Goal: Information Seeking & Learning: Learn about a topic

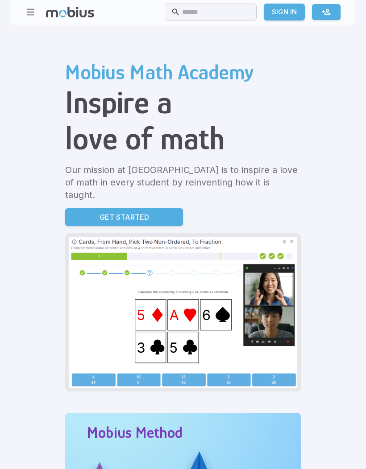
click at [233, 20] on input "text" at bounding box center [216, 12] width 68 height 17
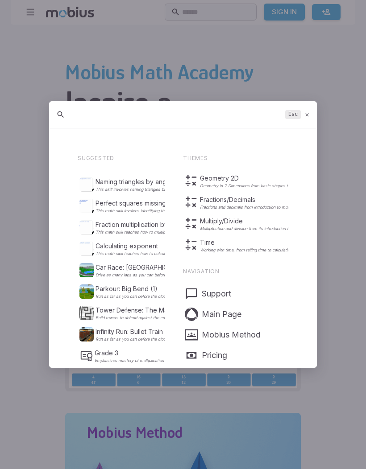
click at [153, 79] on div at bounding box center [183, 234] width 366 height 469
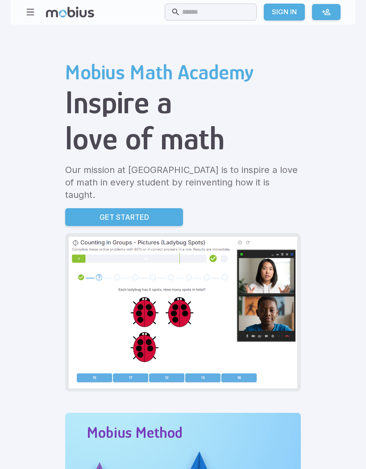
click at [38, 12] on button "button" at bounding box center [30, 12] width 17 height 17
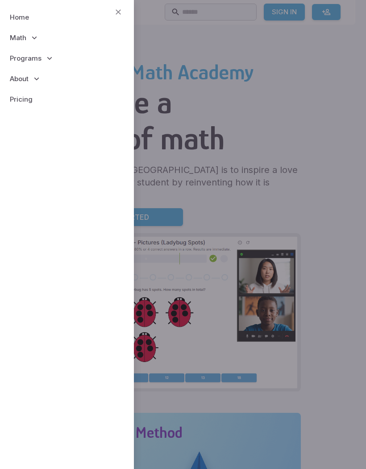
click at [36, 43] on p "Math" at bounding box center [67, 38] width 120 height 21
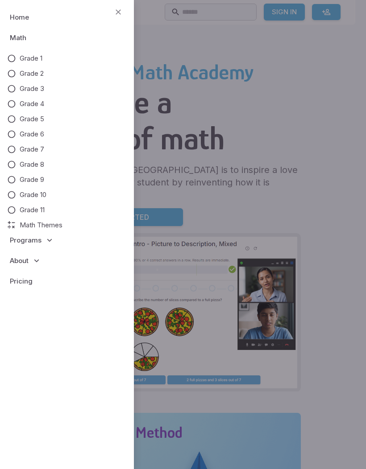
click at [62, 225] on span "Math Themes" at bounding box center [41, 225] width 43 height 10
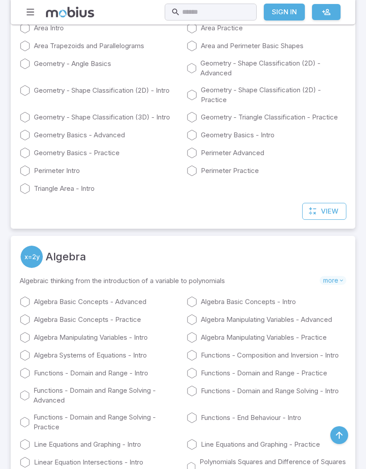
scroll to position [6769, 0]
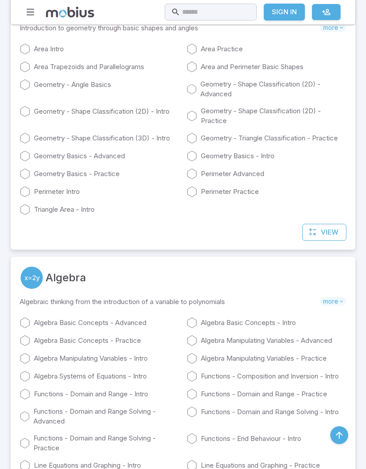
click at [220, 15] on input "text" at bounding box center [216, 12] width 68 height 17
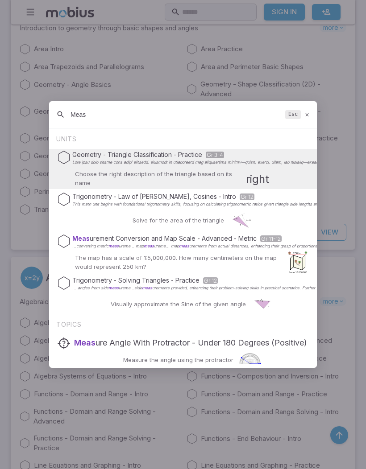
type input "Meas"
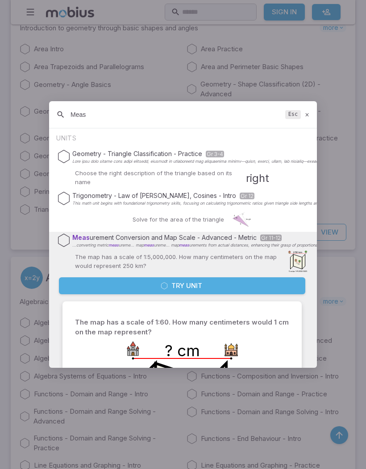
click at [309, 113] on icon at bounding box center [307, 115] width 6 height 7
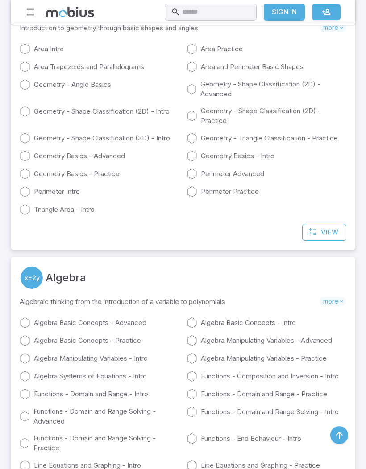
click at [225, 9] on input "text" at bounding box center [216, 12] width 68 height 17
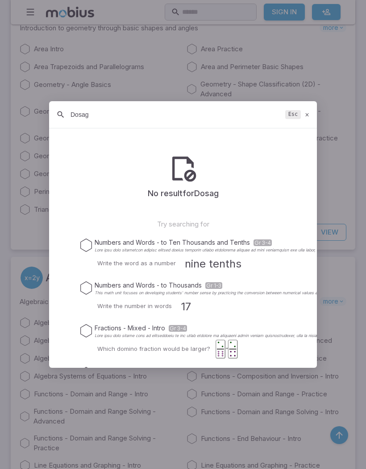
type input "Dosage"
click at [306, 116] on icon at bounding box center [307, 115] width 6 height 7
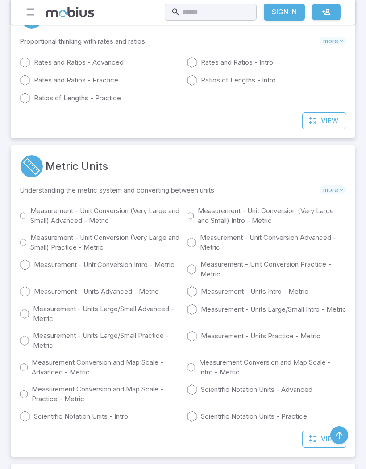
scroll to position [4453, 0]
click at [37, 178] on circle at bounding box center [32, 167] width 22 height 22
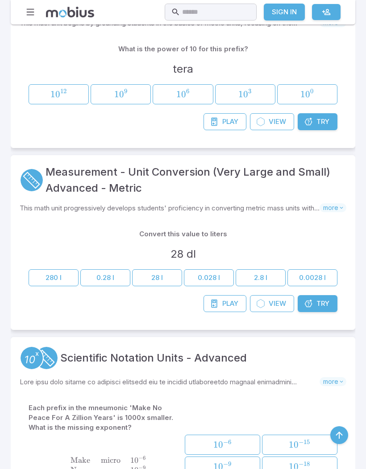
scroll to position [3889, 0]
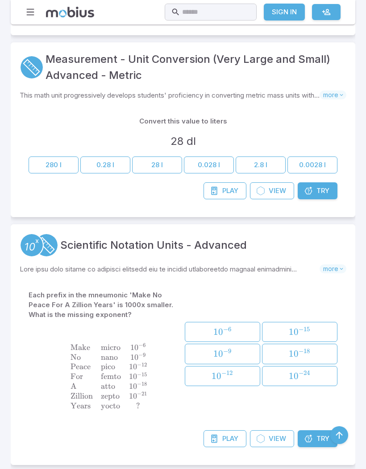
click at [54, 66] on link "Measurement - Unit Conversion (Very Large and Small) Advanced - Metric" at bounding box center [195, 67] width 301 height 32
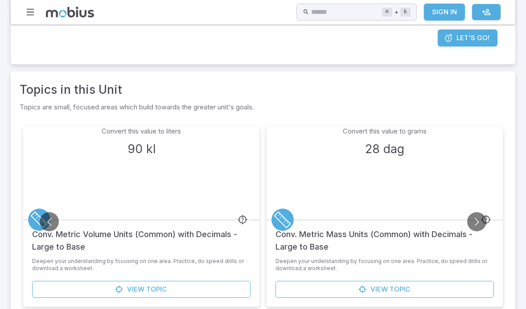
scroll to position [262, 0]
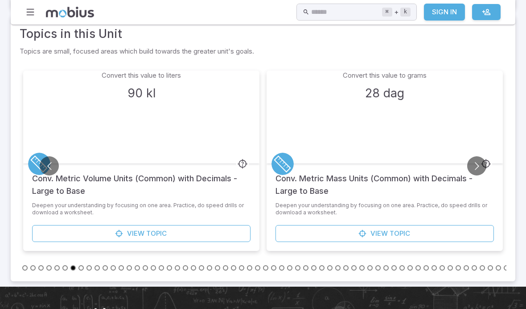
click at [51, 169] on button "Go to previous slide" at bounding box center [49, 165] width 19 height 19
click at [47, 163] on button "Go to previous slide" at bounding box center [49, 165] width 19 height 19
click at [49, 163] on button "Go to previous slide" at bounding box center [49, 165] width 19 height 19
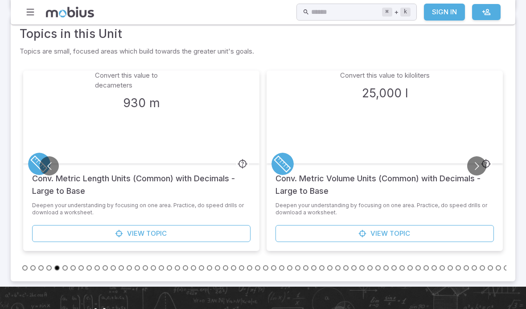
click at [51, 167] on button "Go to previous slide" at bounding box center [49, 165] width 19 height 19
click at [57, 166] on button "Go to previous slide" at bounding box center [49, 165] width 19 height 19
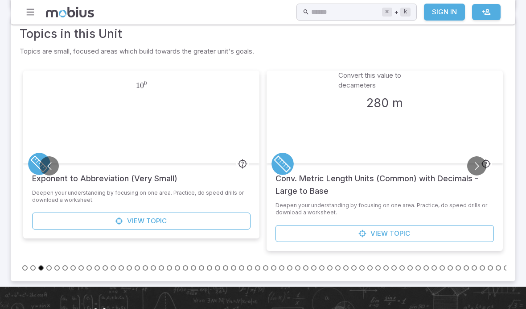
click at [45, 156] on button "Go to previous slide" at bounding box center [49, 165] width 19 height 19
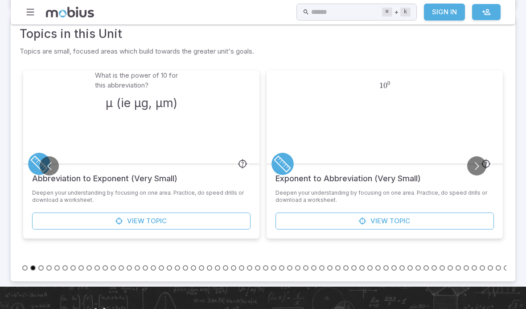
click at [43, 167] on button "Go to previous slide" at bounding box center [49, 165] width 19 height 19
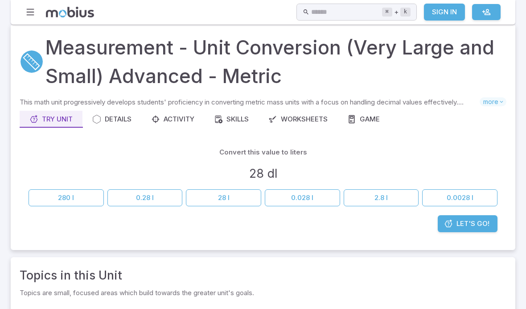
scroll to position [21, 0]
click at [365, 231] on link "Let's Go!" at bounding box center [468, 223] width 60 height 17
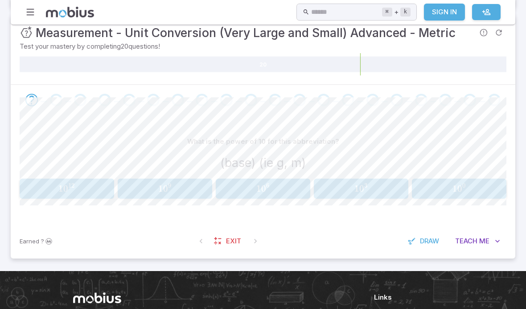
scroll to position [158, 0]
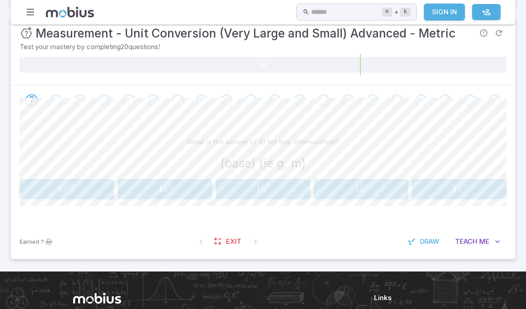
click at [49, 99] on span at bounding box center [56, 100] width 17 height 12
click at [52, 101] on div "Go to the next question" at bounding box center [56, 100] width 12 height 12
click at [153, 185] on span "1 0 9" at bounding box center [164, 188] width 89 height 11
click at [365, 188] on span "1 0 0" at bounding box center [459, 188] width 89 height 11
click at [365, 240] on span "Teach" at bounding box center [466, 241] width 22 height 10
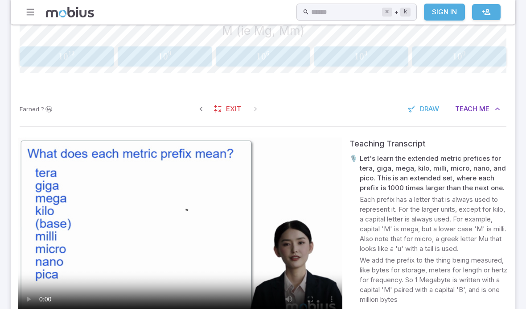
scroll to position [357, 0]
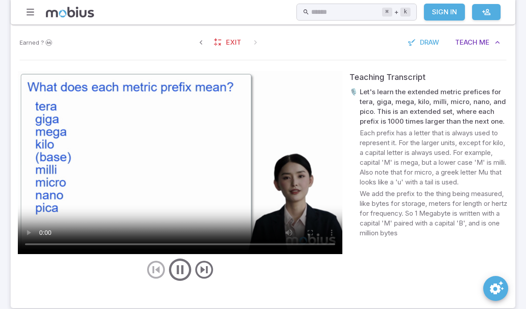
click at [185, 166] on video at bounding box center [180, 162] width 325 height 183
click at [29, 100] on video at bounding box center [180, 162] width 325 height 183
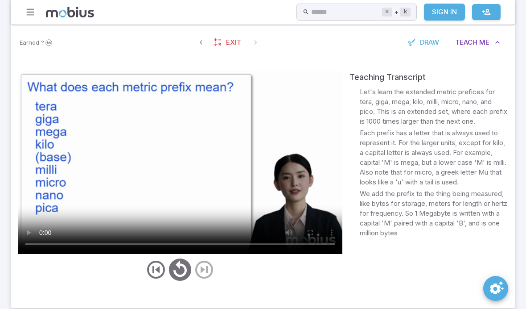
click at [69, 139] on video at bounding box center [180, 162] width 325 height 183
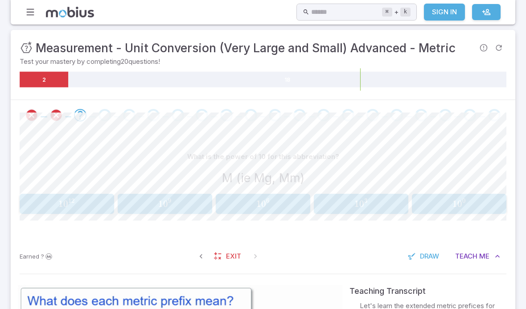
scroll to position [186, 0]
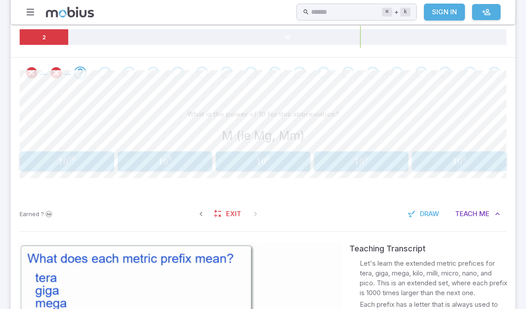
click at [271, 166] on button "1 0 6 10^{6} 1 0 6" at bounding box center [263, 161] width 95 height 20
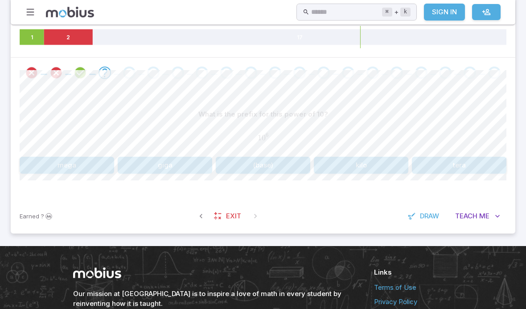
scroll to position [186, 0]
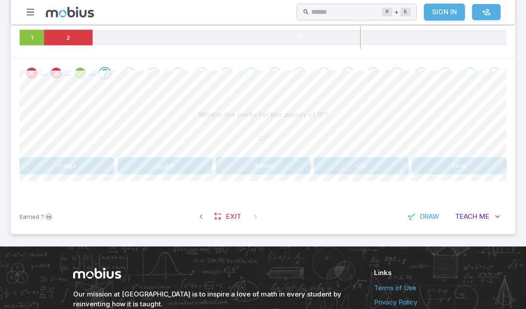
click at [52, 168] on button "mega" at bounding box center [67, 165] width 95 height 17
click at [250, 166] on button "n" at bounding box center [263, 165] width 95 height 17
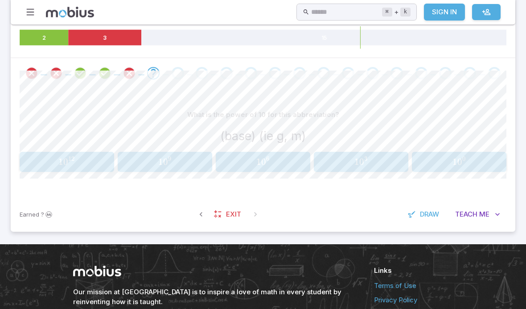
click at [365, 167] on button "1 0 0 10^{0} 1 0 0" at bounding box center [459, 162] width 95 height 20
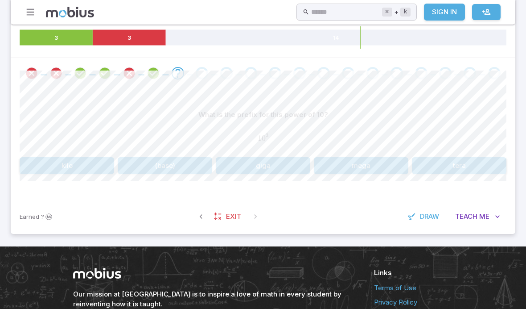
click at [64, 159] on button "kilo" at bounding box center [67, 165] width 95 height 17
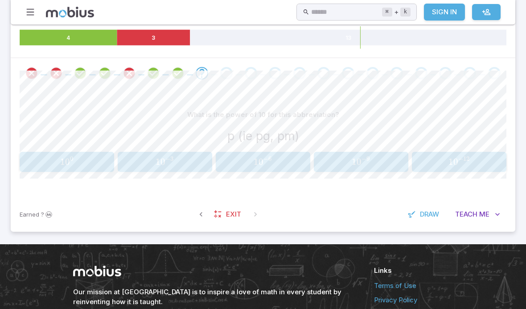
click at [365, 162] on span "0" at bounding box center [456, 161] width 5 height 11
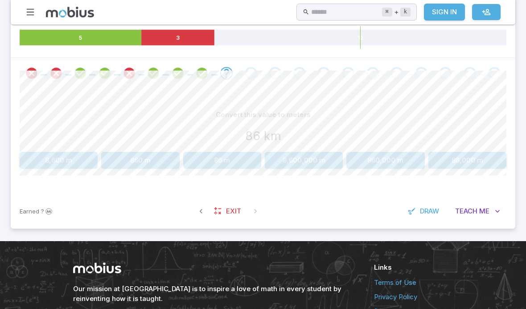
click at [365, 212] on span "Teach" at bounding box center [466, 211] width 22 height 10
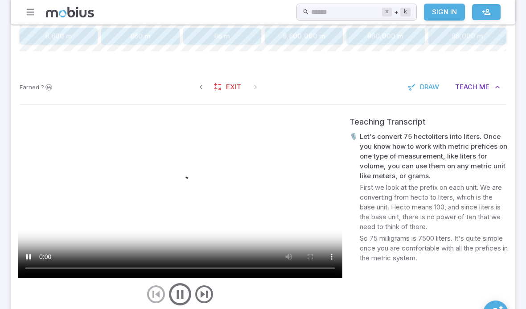
scroll to position [310, 0]
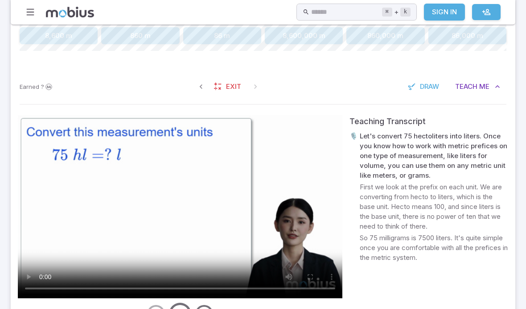
click at [12, 214] on div "Teaching Transcript 🎙️ Let's convert 75 hectoliters into liters. Once you know …" at bounding box center [263, 230] width 505 height 244
click at [40, 219] on video at bounding box center [180, 206] width 325 height 183
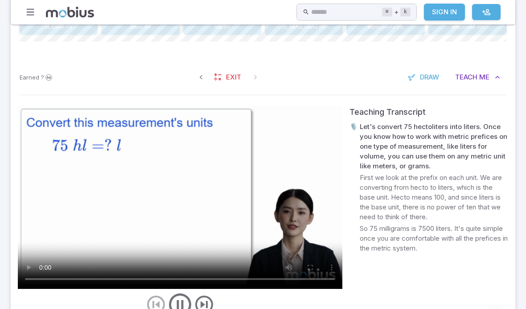
scroll to position [329, 0]
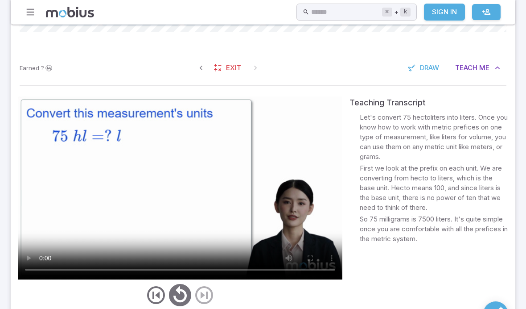
click at [61, 158] on video at bounding box center [180, 187] width 325 height 183
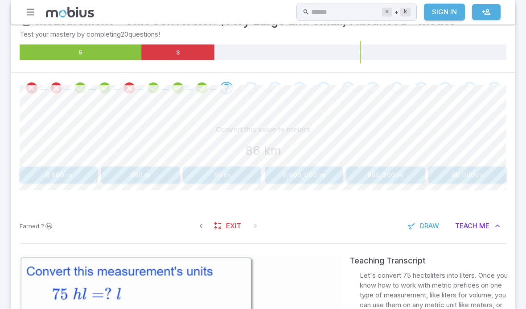
scroll to position [170, 0]
click at [32, 233] on div "Earned ? Exit Draw Teach Me" at bounding box center [263, 226] width 505 height 35
click at [51, 219] on div "Earned ? Exit Draw Teach Me" at bounding box center [263, 226] width 505 height 35
click at [112, 175] on button "860 m" at bounding box center [140, 175] width 78 height 17
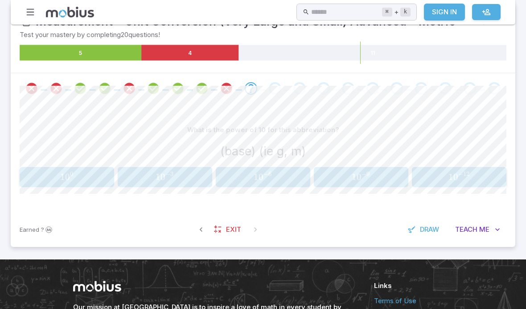
click at [227, 82] on icon "Review your answer" at bounding box center [226, 88] width 13 height 13
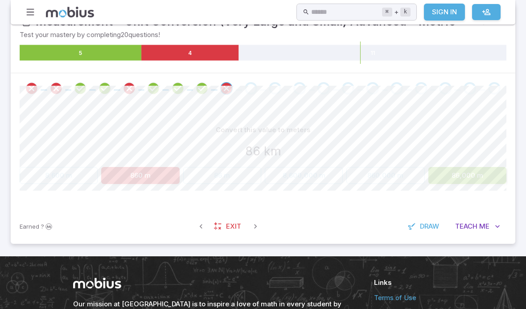
click at [252, 91] on div "Go to the next question" at bounding box center [251, 88] width 12 height 12
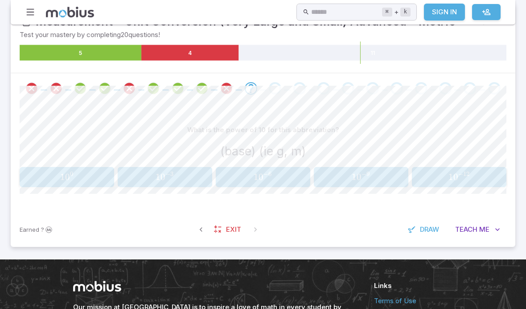
click at [46, 172] on span "1 0 0" at bounding box center [66, 176] width 89 height 11
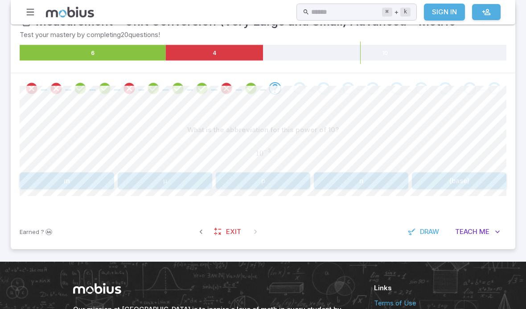
click at [33, 177] on button "m" at bounding box center [67, 180] width 95 height 17
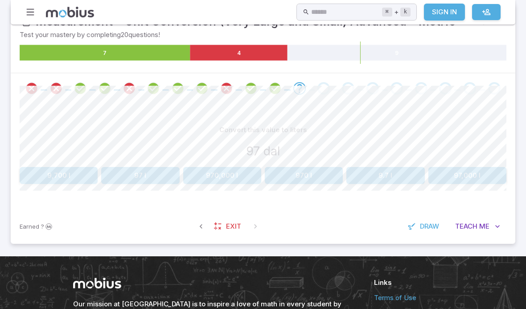
click at [365, 222] on span "Teach" at bounding box center [466, 226] width 22 height 10
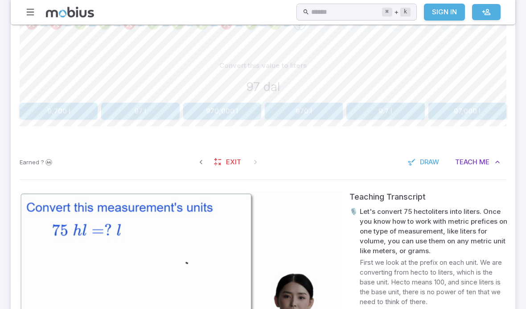
scroll to position [235, 0]
click at [365, 161] on button "Teach Me" at bounding box center [478, 161] width 58 height 17
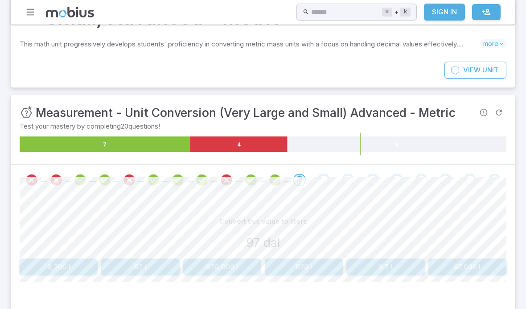
scroll to position [77, 0]
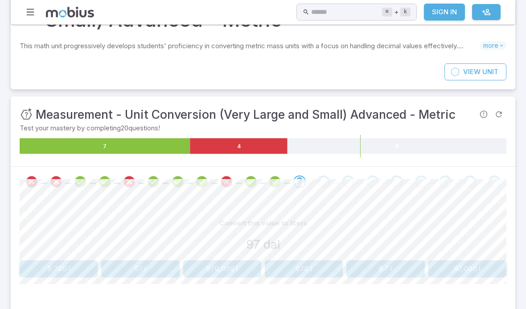
click at [299, 261] on button "970 l" at bounding box center [304, 268] width 78 height 17
click at [298, 181] on icon "Review your answer" at bounding box center [299, 181] width 13 height 13
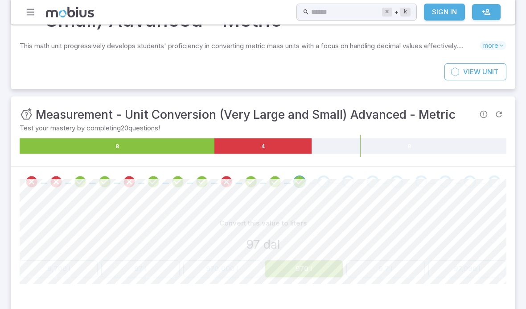
click at [323, 178] on div "Go to the next question" at bounding box center [324, 181] width 12 height 12
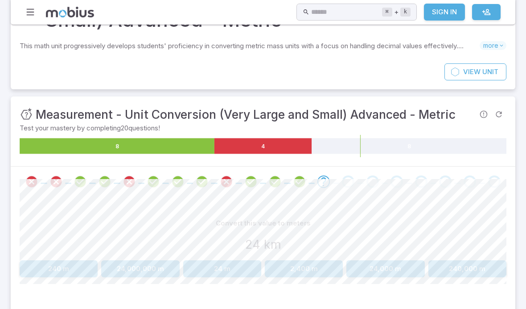
click at [365, 261] on button "24,000 m" at bounding box center [386, 268] width 78 height 17
click at [215, 271] on button "0.74 ml" at bounding box center [222, 268] width 78 height 17
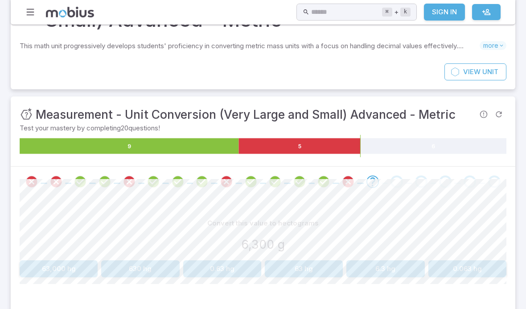
click at [44, 260] on button "63,000 hg" at bounding box center [59, 268] width 78 height 17
click at [284, 264] on button "2,300 kl" at bounding box center [304, 268] width 78 height 17
click at [129, 266] on button "2,100 cm" at bounding box center [140, 268] width 78 height 17
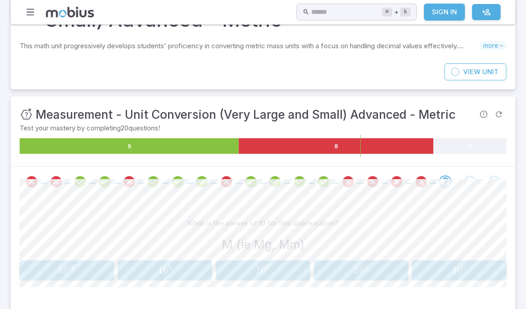
click at [365, 115] on icon "Report an issue with the question" at bounding box center [484, 114] width 9 height 9
click at [365, 117] on span "Report an issue with the question" at bounding box center [483, 114] width 15 height 15
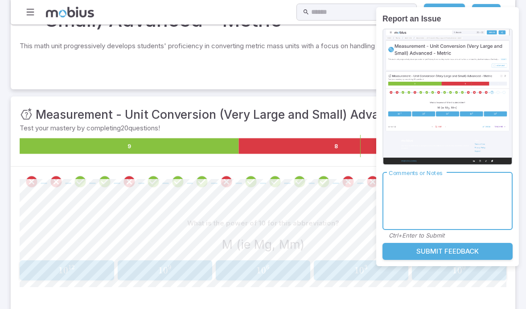
click at [327, 119] on h3 "Measurement - Unit Conversion (Very Large and Small) Advanced - Metric" at bounding box center [246, 114] width 420 height 18
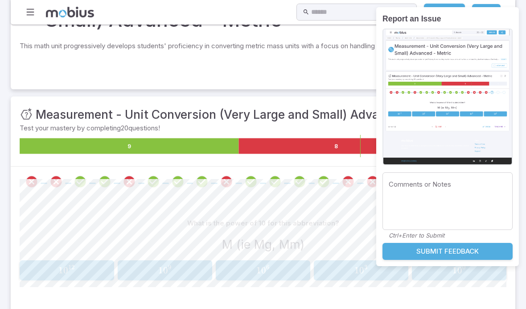
click at [326, 120] on h3 "Measurement - Unit Conversion (Very Large and Small) Advanced - Metric" at bounding box center [246, 114] width 420 height 18
click at [365, 24] on h3 "Report an Issue" at bounding box center [448, 19] width 130 height 12
click at [365, 246] on button "Submit Feedback" at bounding box center [448, 251] width 130 height 17
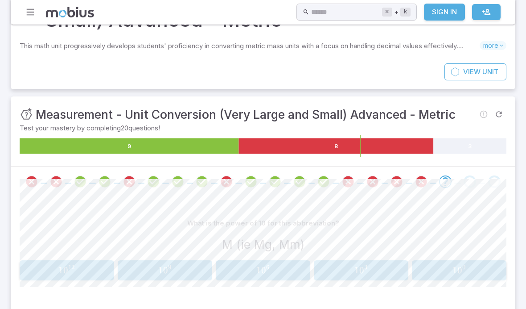
click at [365, 116] on span "Report an issue with the question" at bounding box center [483, 114] width 15 height 15
click at [253, 264] on div "1 0 6 10^{6} 1 0 6" at bounding box center [263, 270] width 89 height 13
click at [354, 265] on span "1" at bounding box center [354, 270] width 5 height 11
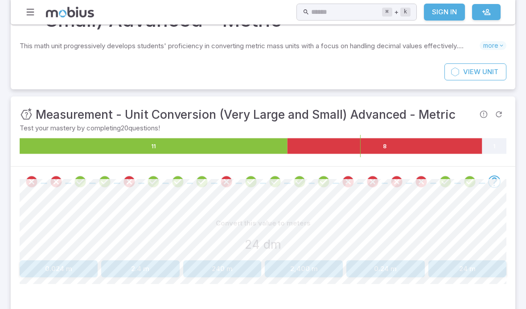
click at [365, 269] on button "24 m" at bounding box center [468, 268] width 78 height 17
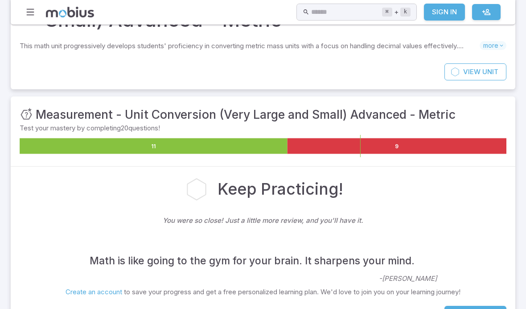
click at [365, 318] on button "Try Again" at bounding box center [476, 314] width 62 height 17
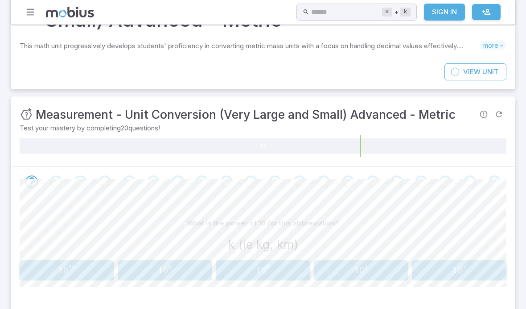
click at [365, 266] on span "3" at bounding box center [365, 267] width 3 height 8
click at [364, 269] on span "−" at bounding box center [364, 267] width 5 height 8
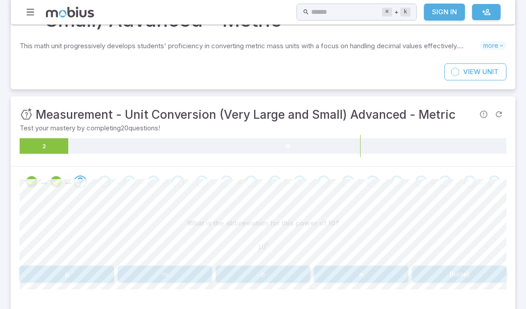
click at [365, 279] on button "(base)" at bounding box center [459, 273] width 95 height 17
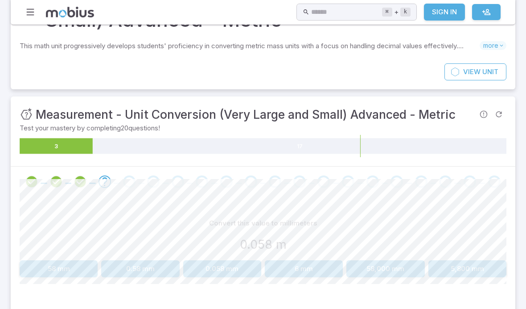
click at [263, 260] on div "58 mm 0.58 mm 0.058 mm 6 mm 58,000 mm 5,800 mm" at bounding box center [263, 268] width 487 height 17
click at [132, 265] on button "0.58 mm" at bounding box center [140, 268] width 78 height 17
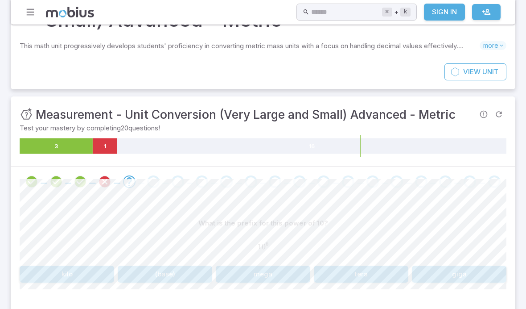
click at [253, 272] on button "mega" at bounding box center [263, 273] width 95 height 17
click at [145, 289] on div "What is the abbreviation for this power of 10? 1 0 − 9 10^{-9} 1 0 − 9 m n µ p …" at bounding box center [263, 252] width 487 height 111
click at [143, 259] on div "What is the abbreviation for this power of 10? 1 0 − 9 10^{-9} 1 0 − 9" at bounding box center [263, 238] width 487 height 47
click at [144, 277] on button "n" at bounding box center [165, 273] width 95 height 17
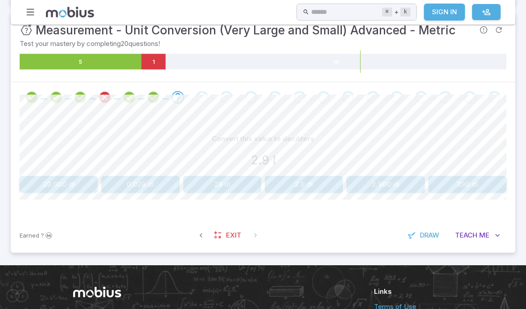
scroll to position [162, 0]
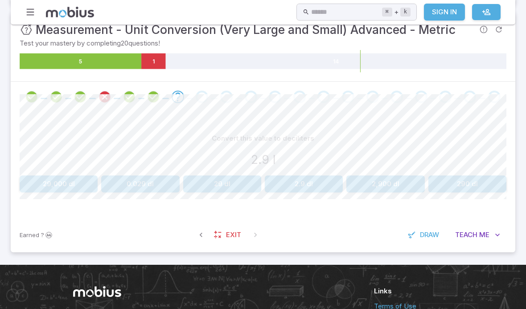
click at [207, 186] on button "29 dl" at bounding box center [222, 183] width 78 height 17
click at [216, 177] on button "0.021 m" at bounding box center [222, 183] width 78 height 17
